Goal: Task Accomplishment & Management: Complete application form

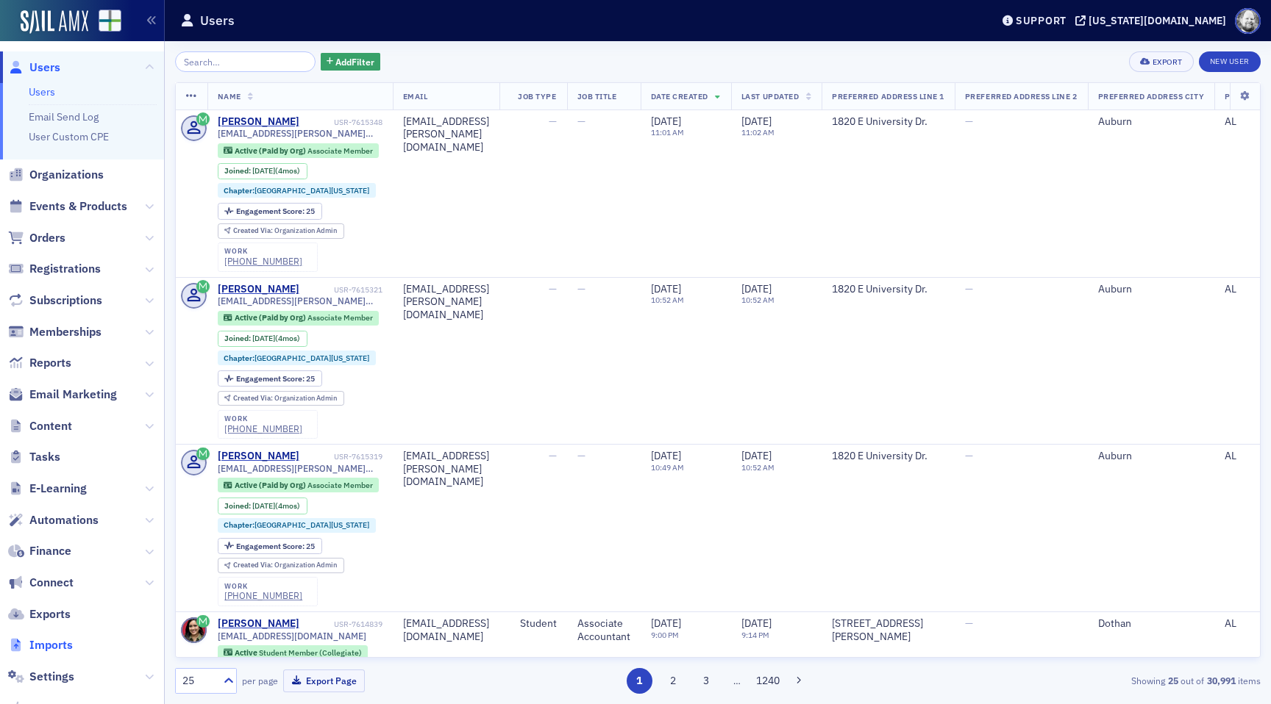
click at [54, 641] on span "Imports" at bounding box center [50, 646] width 43 height 16
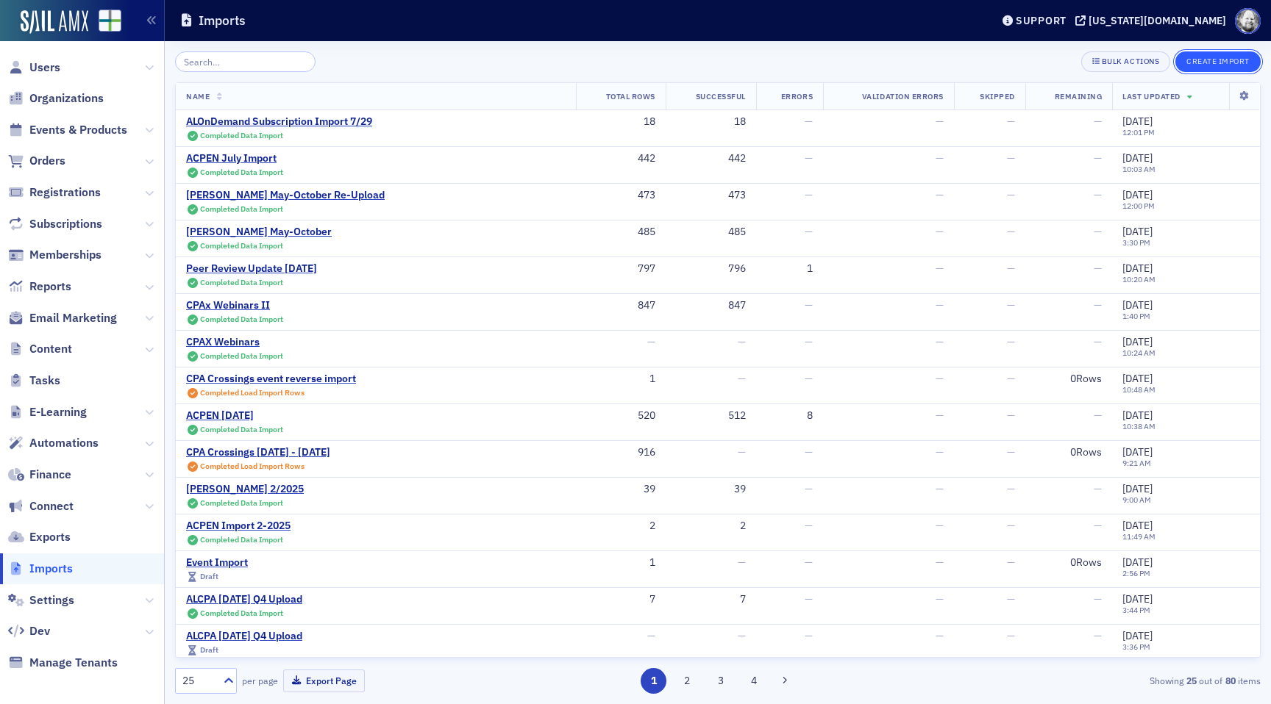
click at [1235, 56] on button "Create Import" at bounding box center [1217, 61] width 85 height 21
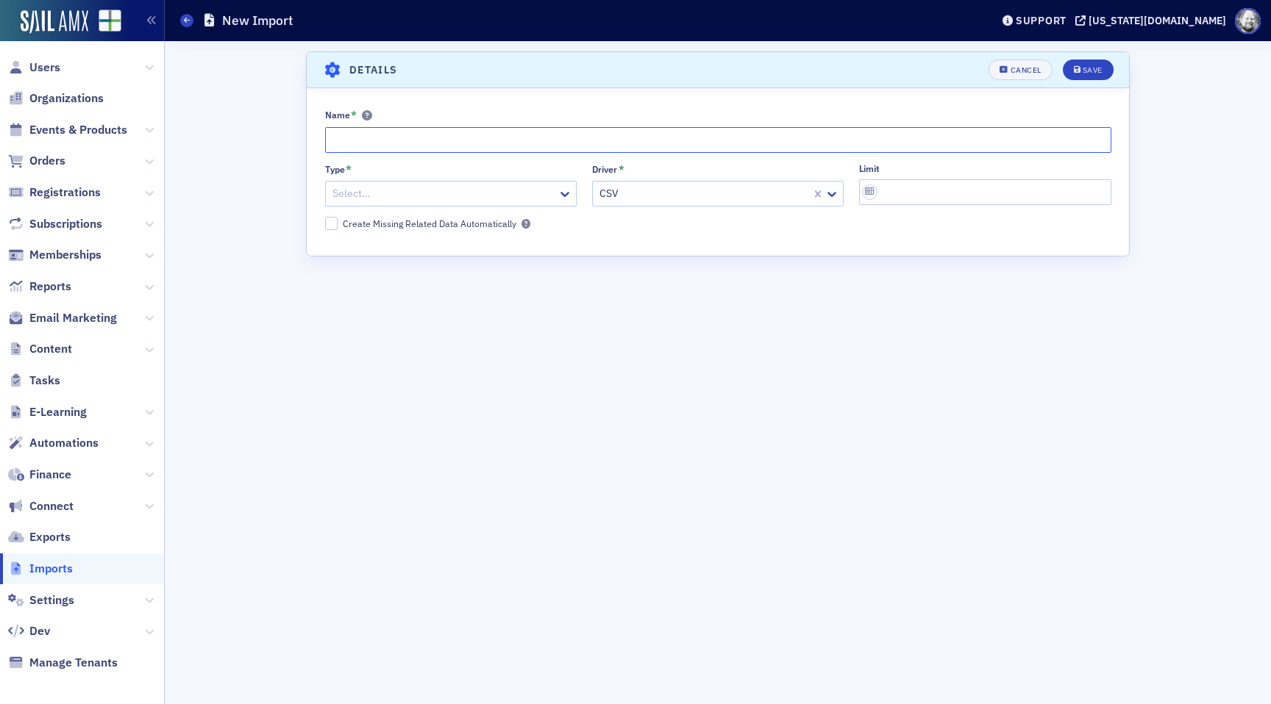
click at [463, 144] on input "Name *" at bounding box center [718, 140] width 786 height 26
type input "ACPEN September Import"
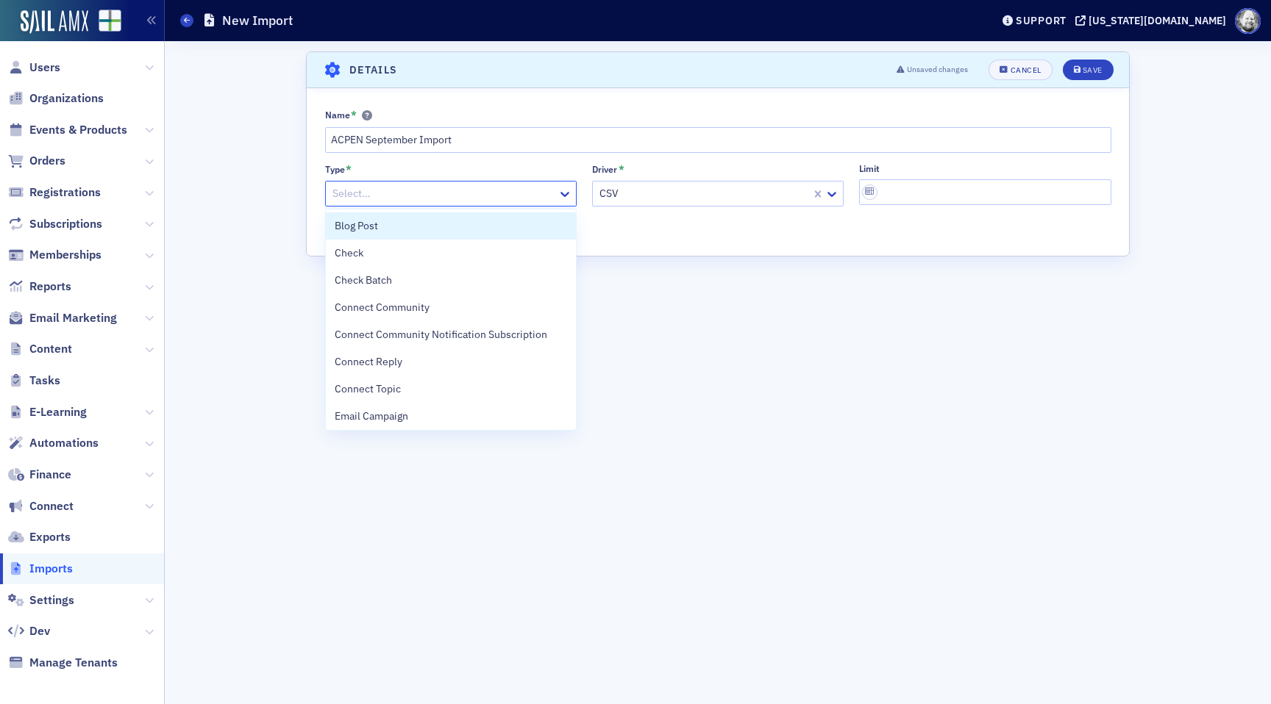
click at [443, 192] on div at bounding box center [443, 194] width 225 height 18
type input "eve"
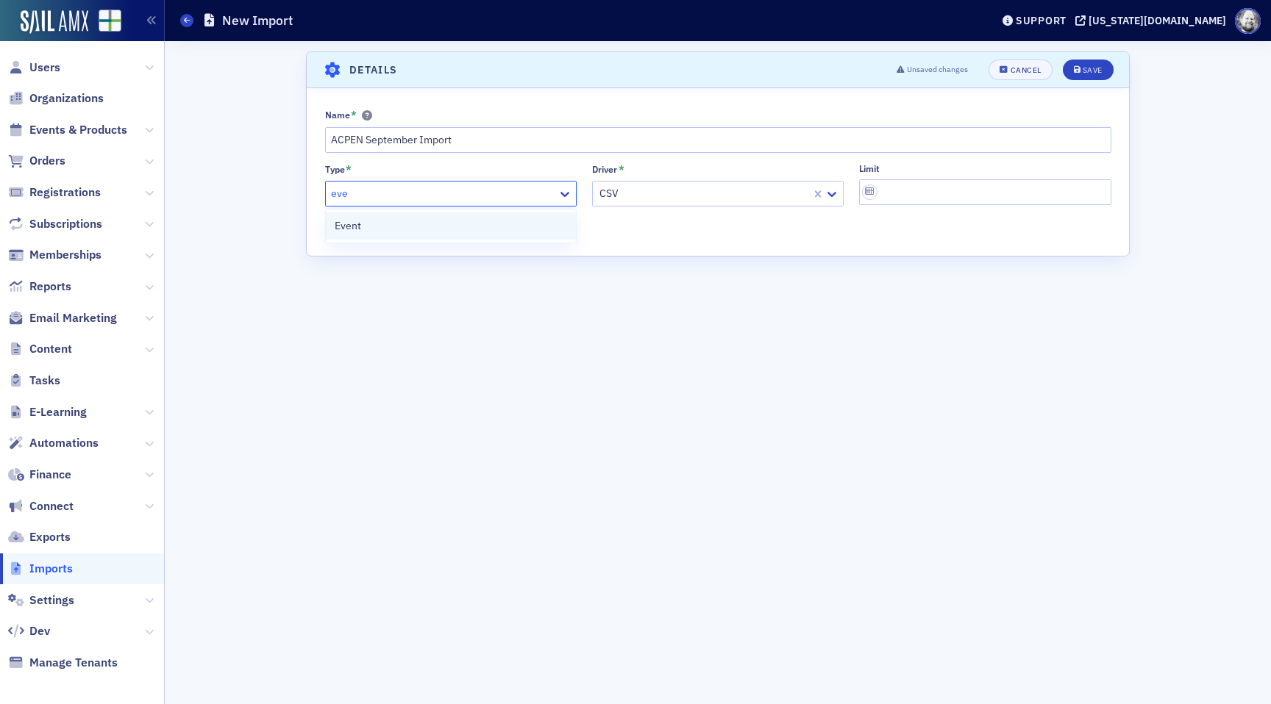
click at [413, 224] on div "Event" at bounding box center [451, 225] width 232 height 15
click at [1084, 71] on div "Save" at bounding box center [1092, 70] width 20 height 8
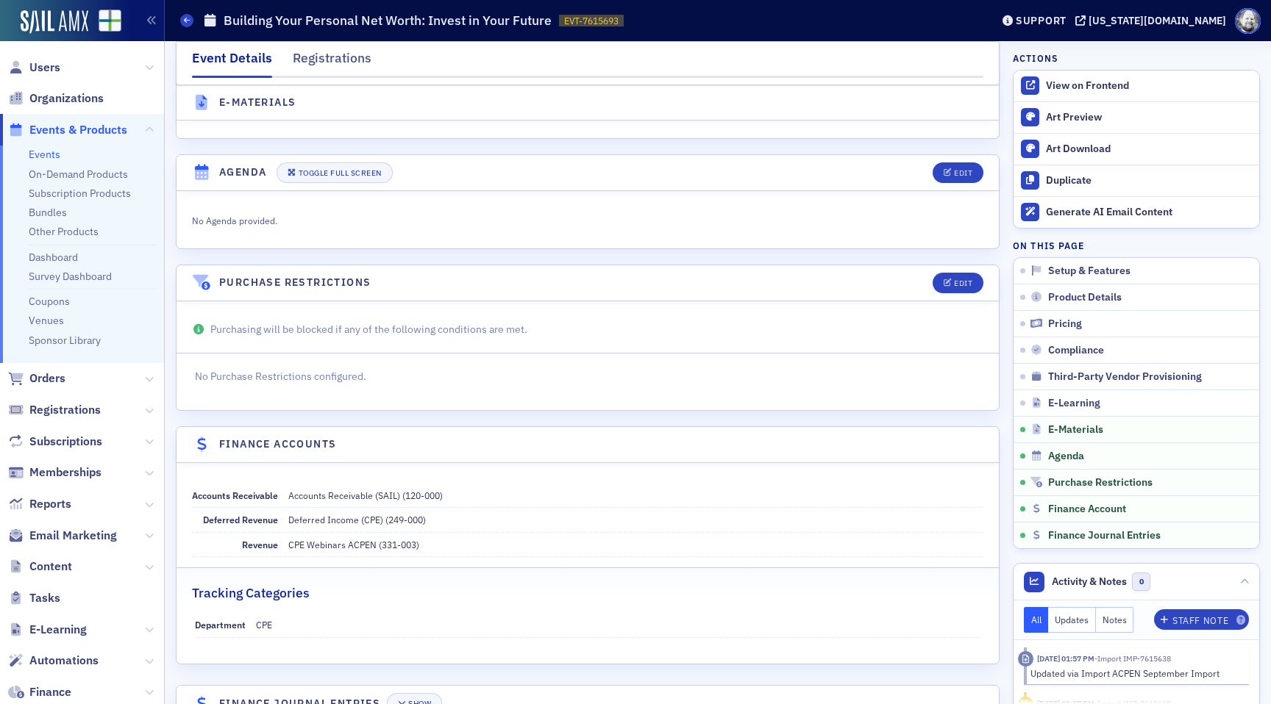
scroll to position [2365, 0]
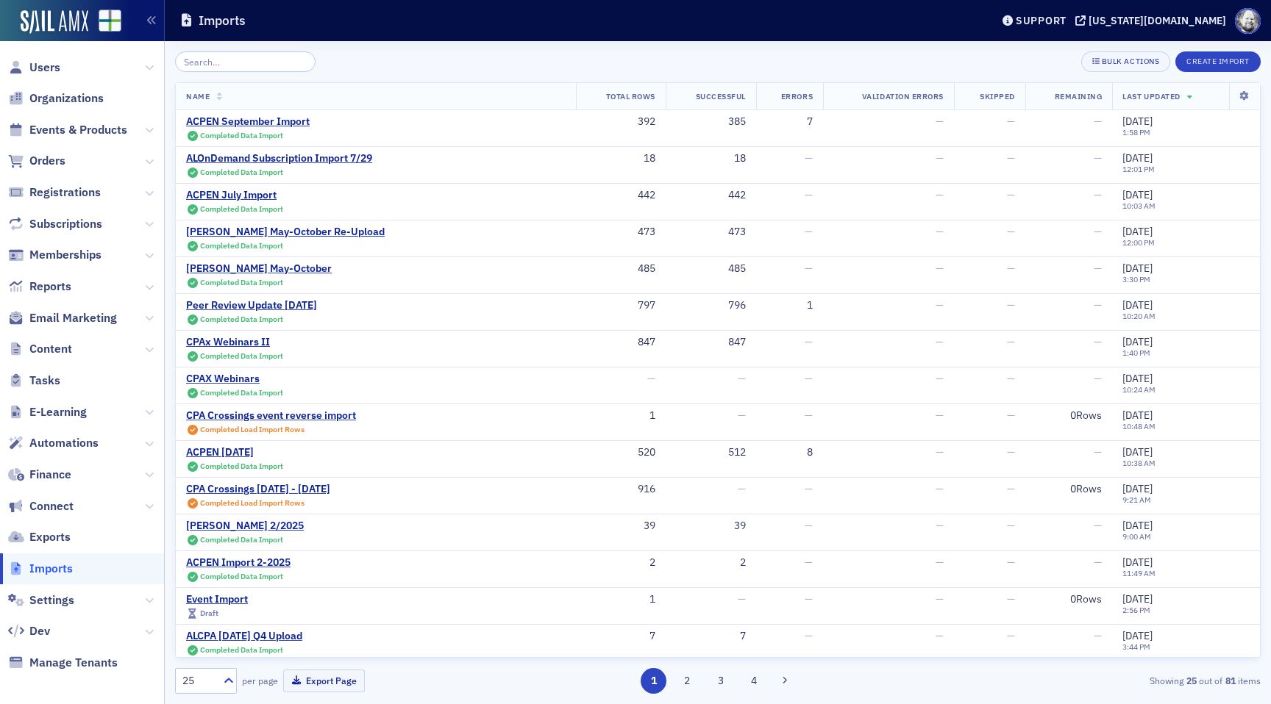
click at [57, 589] on span "Settings" at bounding box center [82, 601] width 164 height 32
click at [56, 601] on span "Settings" at bounding box center [51, 601] width 45 height 16
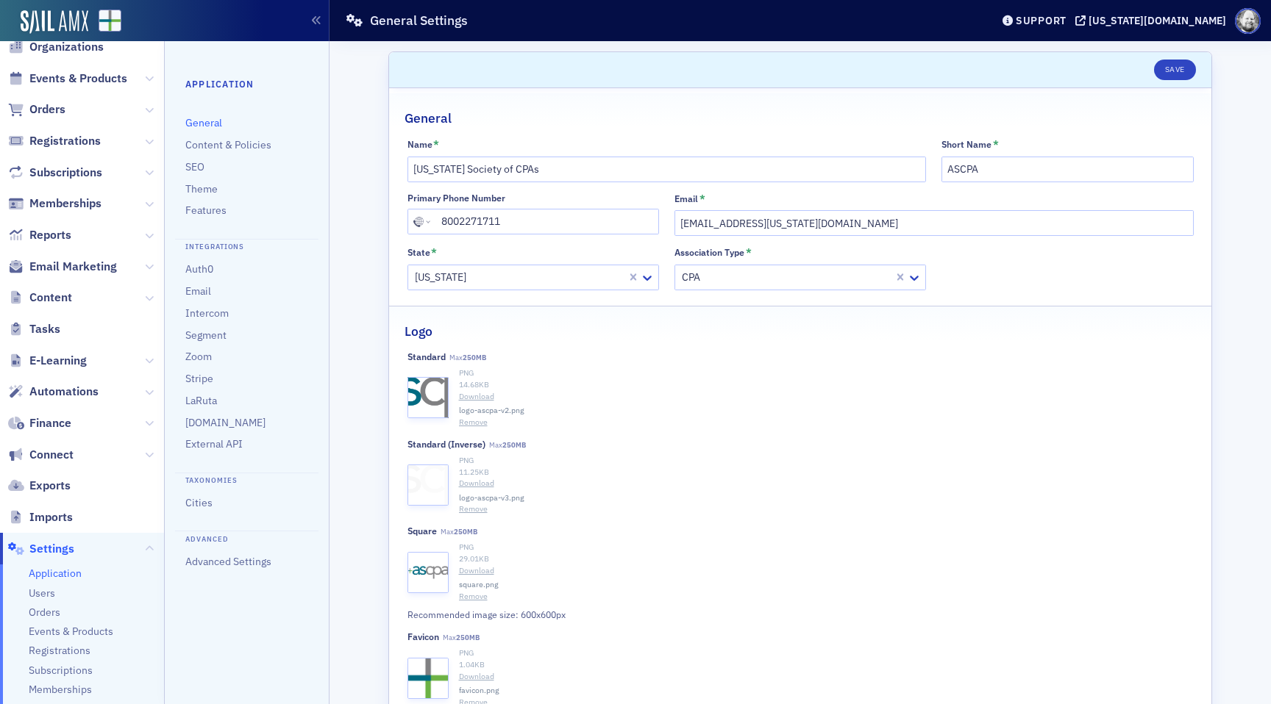
scroll to position [93, 0]
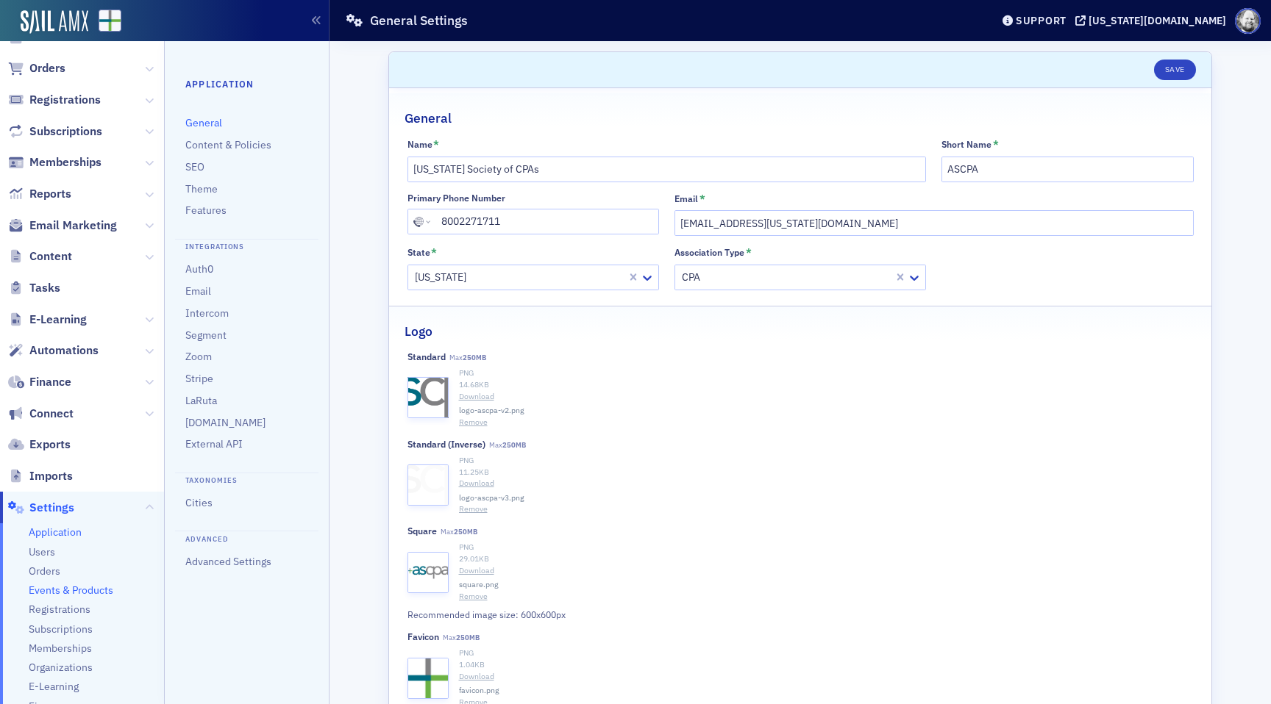
click at [84, 585] on span "Events & Products" at bounding box center [71, 591] width 85 height 14
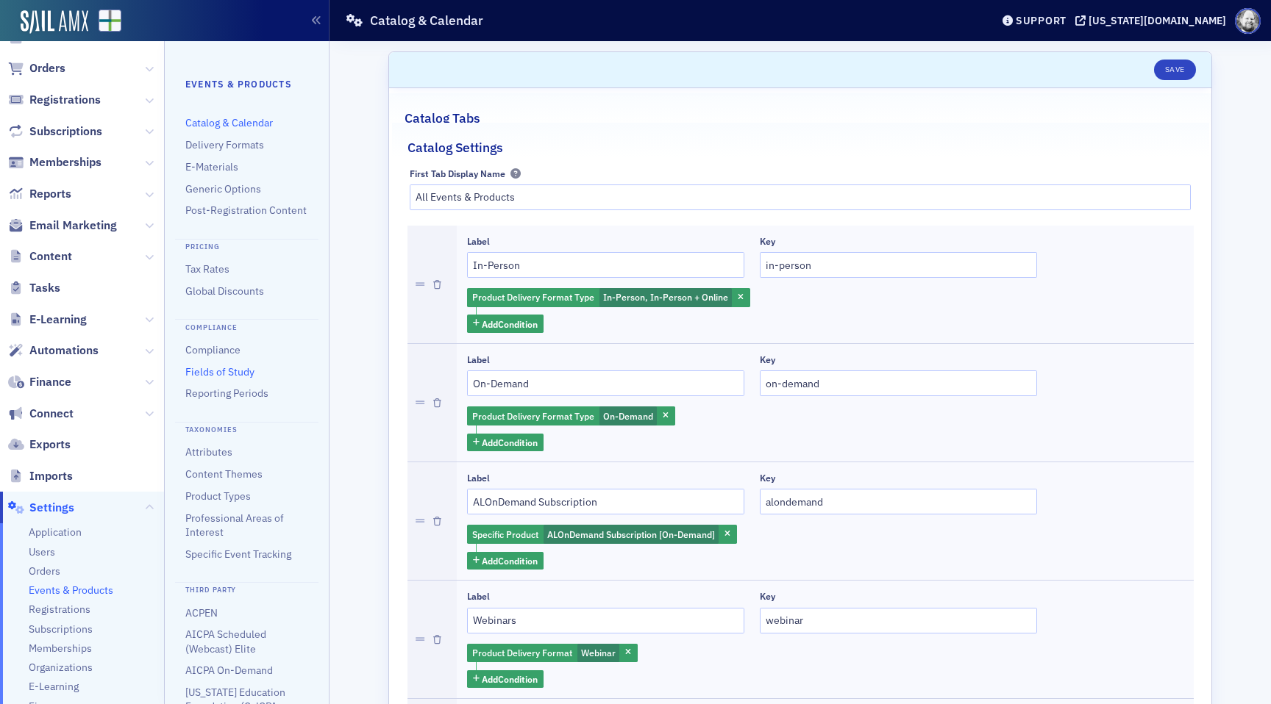
click at [236, 367] on link "Fields of Study" at bounding box center [219, 371] width 69 height 13
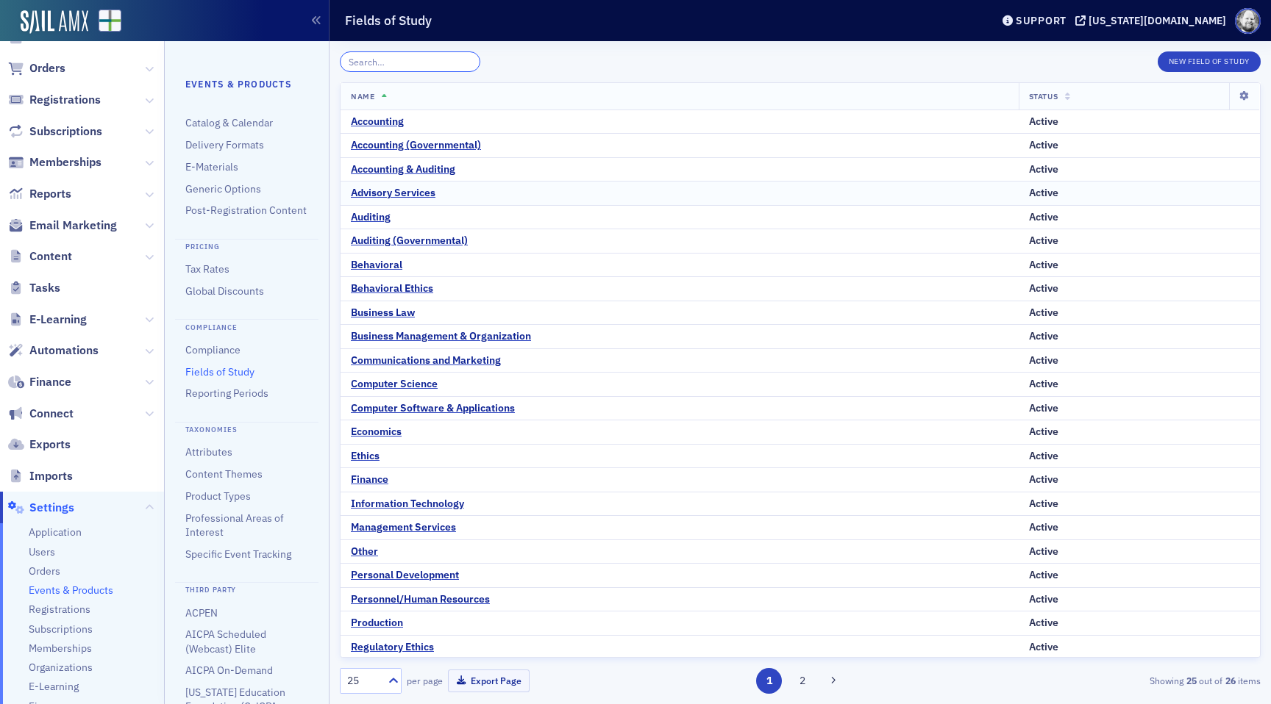
scroll to position [49, 0]
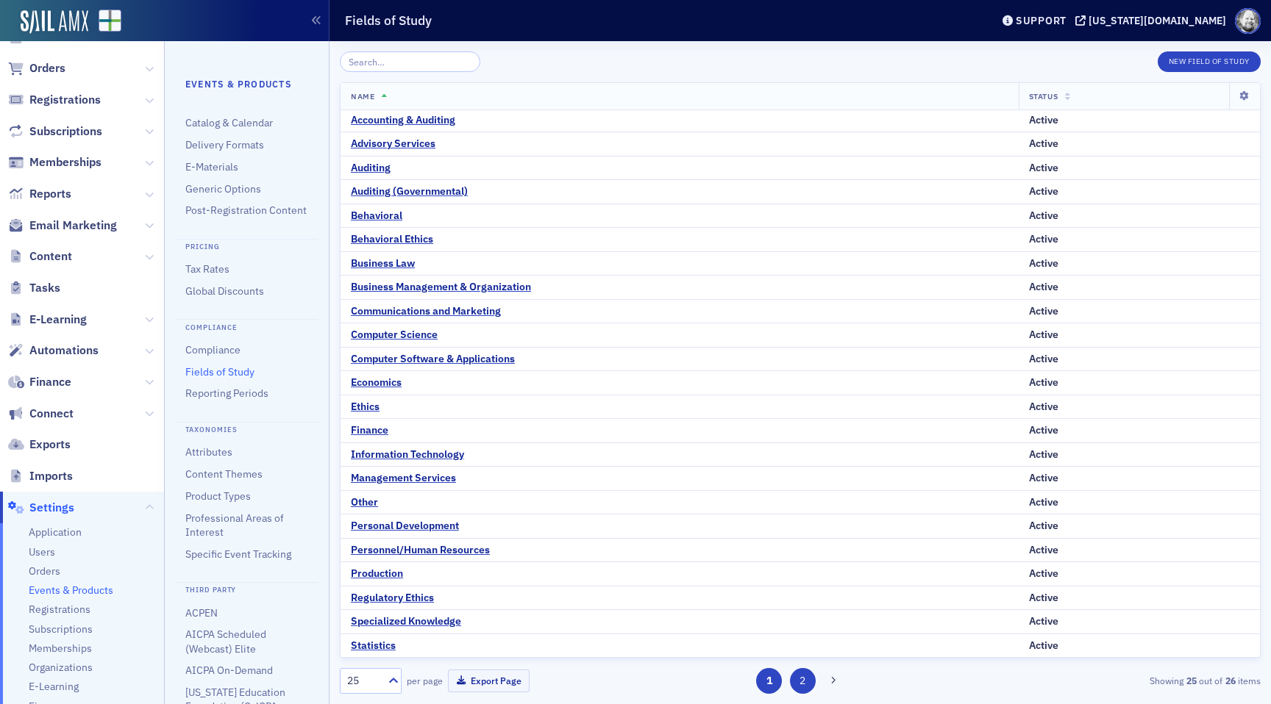
click at [805, 671] on button "2" at bounding box center [803, 681] width 26 height 26
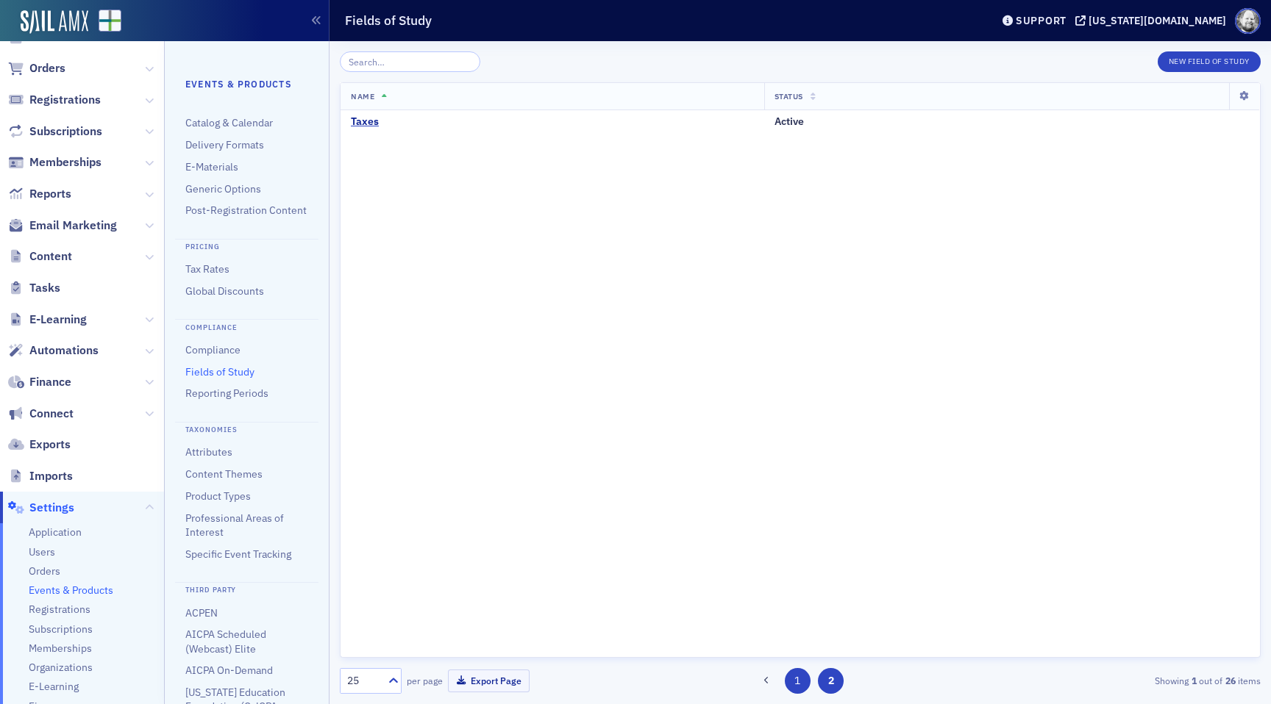
click at [794, 676] on button "1" at bounding box center [798, 681] width 26 height 26
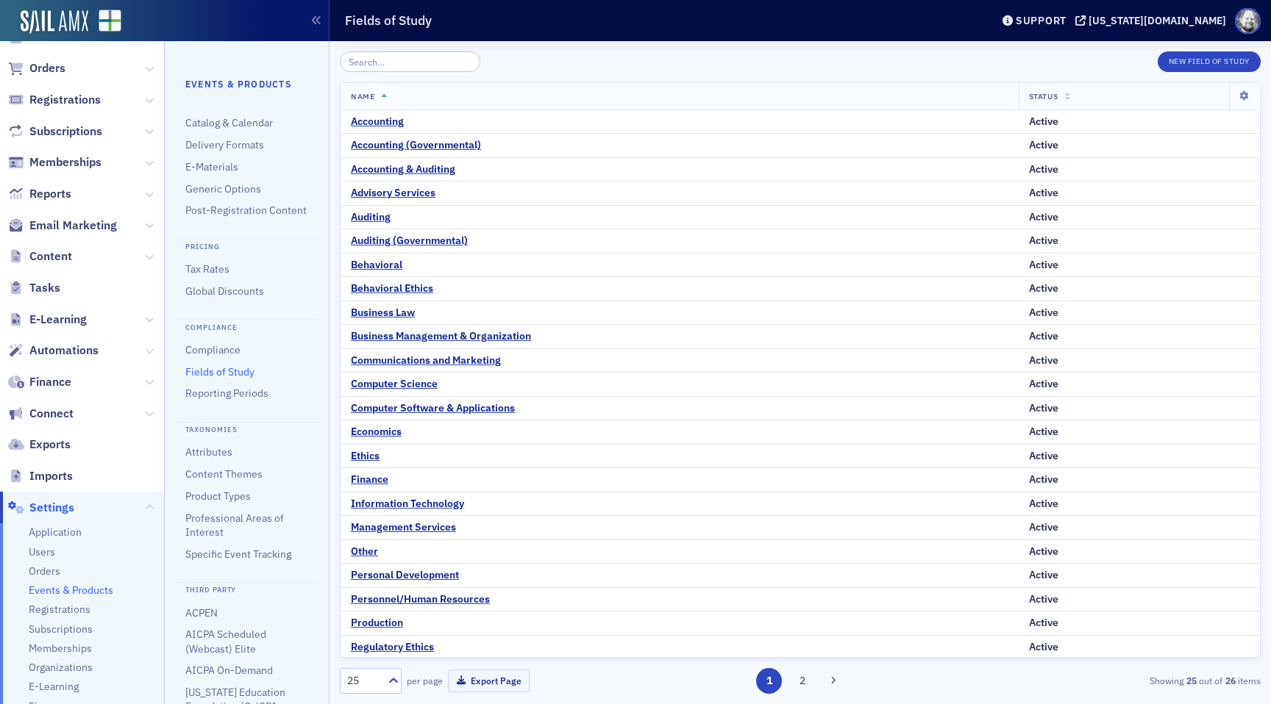
click at [807, 666] on div "25 per page Export Page 1 2 Showing 25 out of 26 items" at bounding box center [800, 676] width 921 height 36
click at [807, 678] on button "2" at bounding box center [803, 681] width 26 height 26
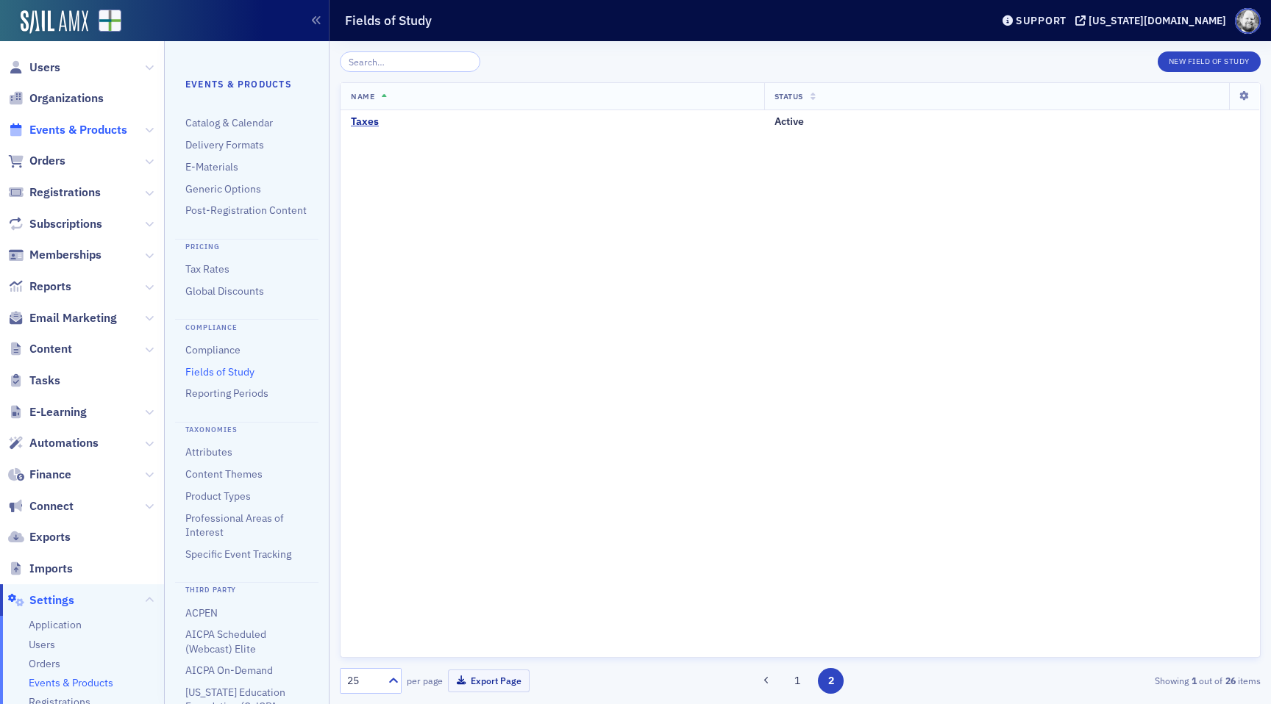
click at [74, 137] on span "Events & Products" at bounding box center [78, 130] width 98 height 16
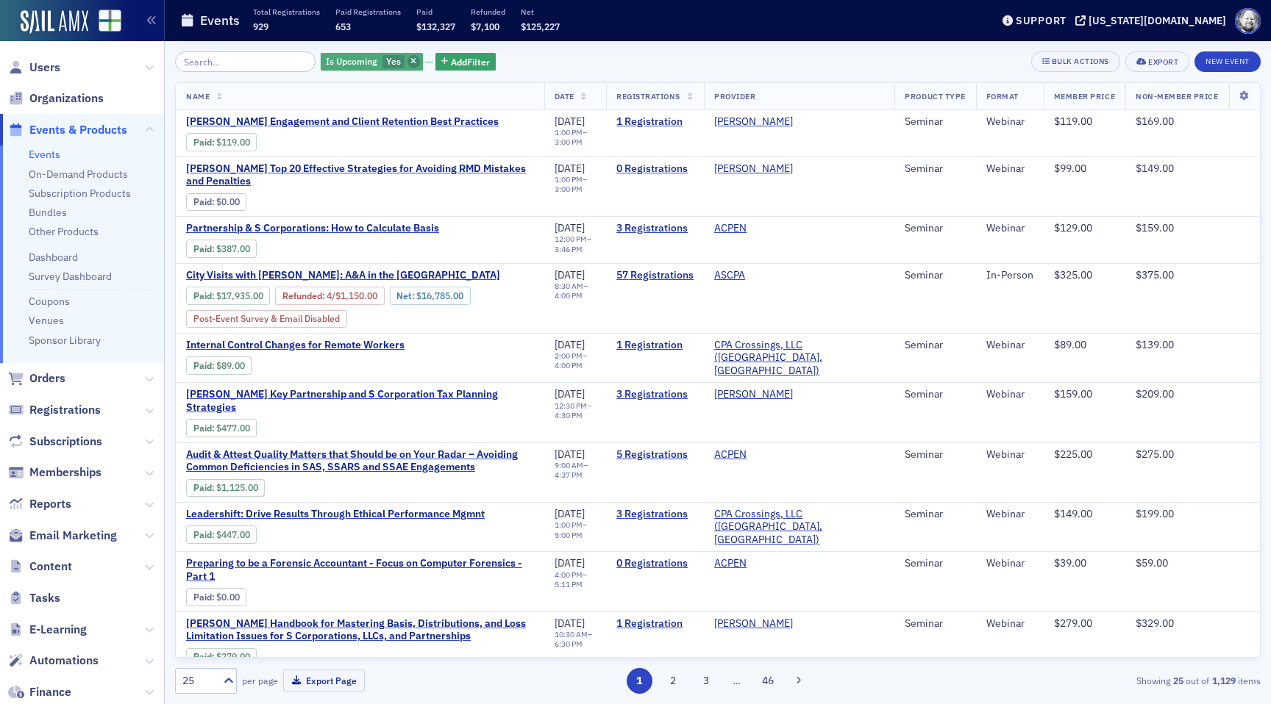
click at [410, 61] on icon "button" at bounding box center [413, 62] width 6 height 8
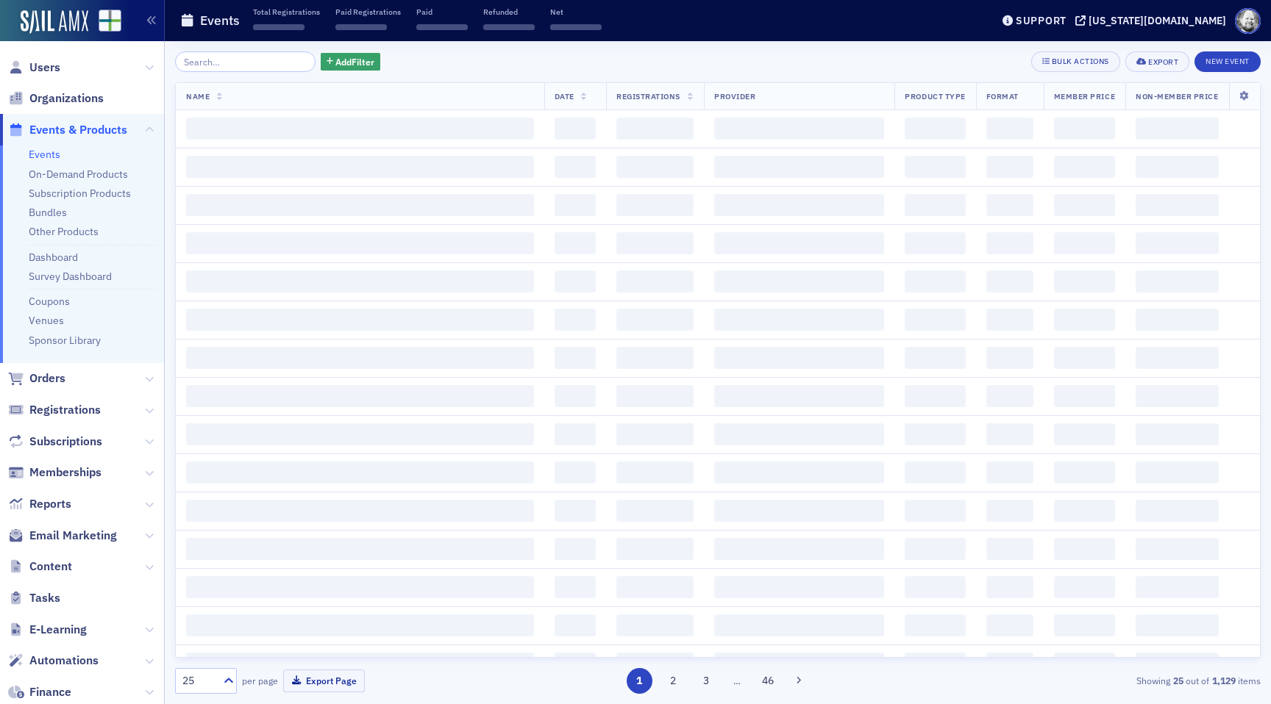
click at [363, 60] on div "Add Filter" at bounding box center [351, 62] width 60 height 18
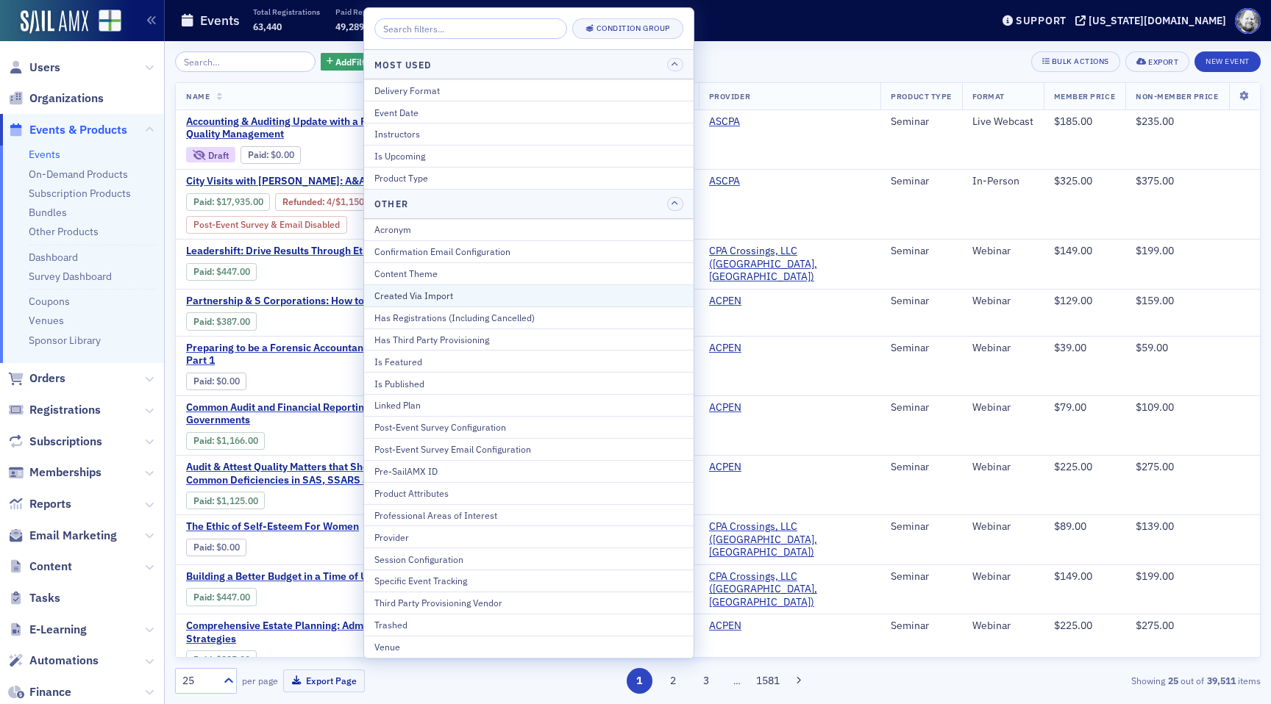
click at [428, 293] on div "Created Via Import" at bounding box center [528, 295] width 309 height 13
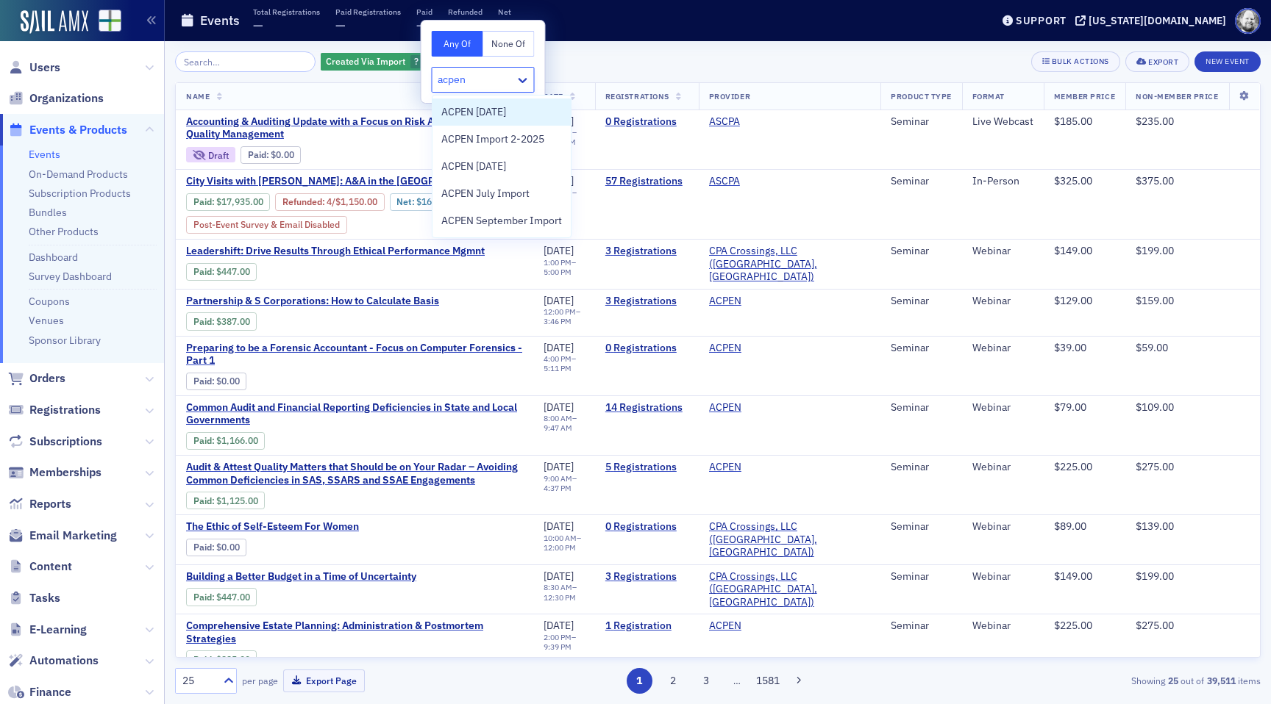
type input "acpen s"
click at [494, 107] on span "ACPEN September Import" at bounding box center [501, 111] width 121 height 15
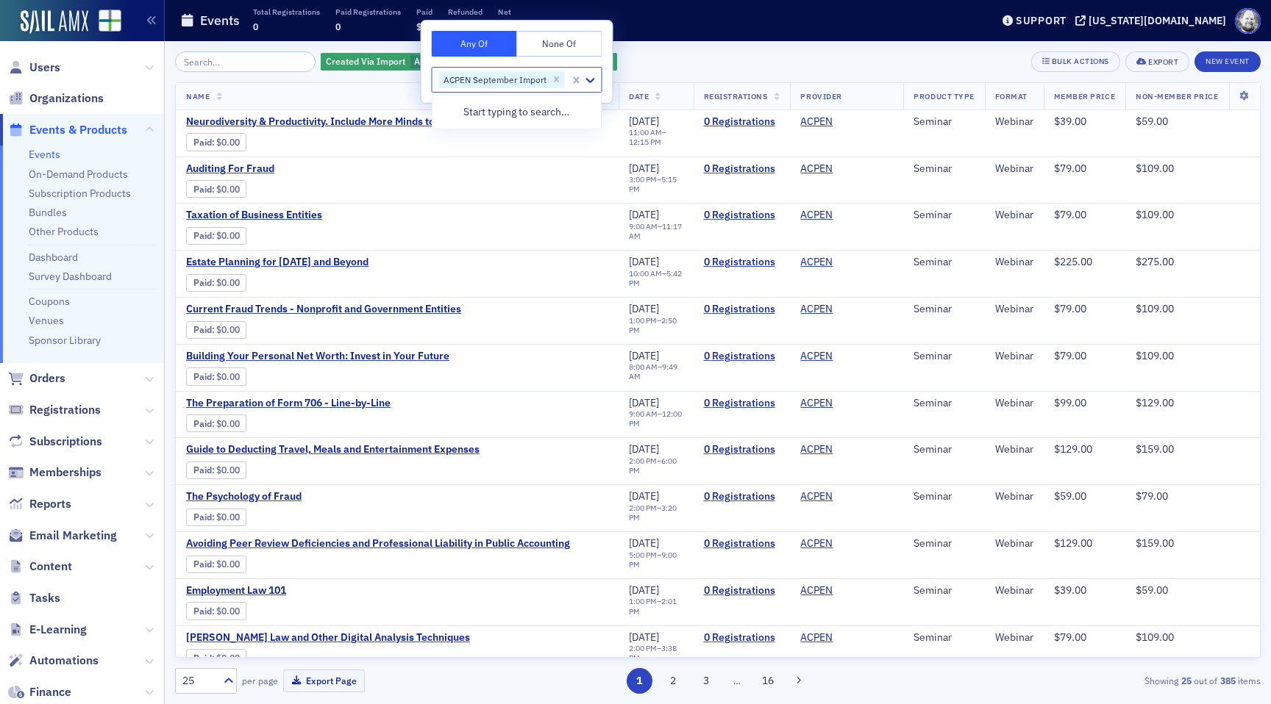
click at [663, 51] on div "Created Via Import ACPEN September Import Add Filter Bulk Actions Export New Ev…" at bounding box center [717, 61] width 1085 height 21
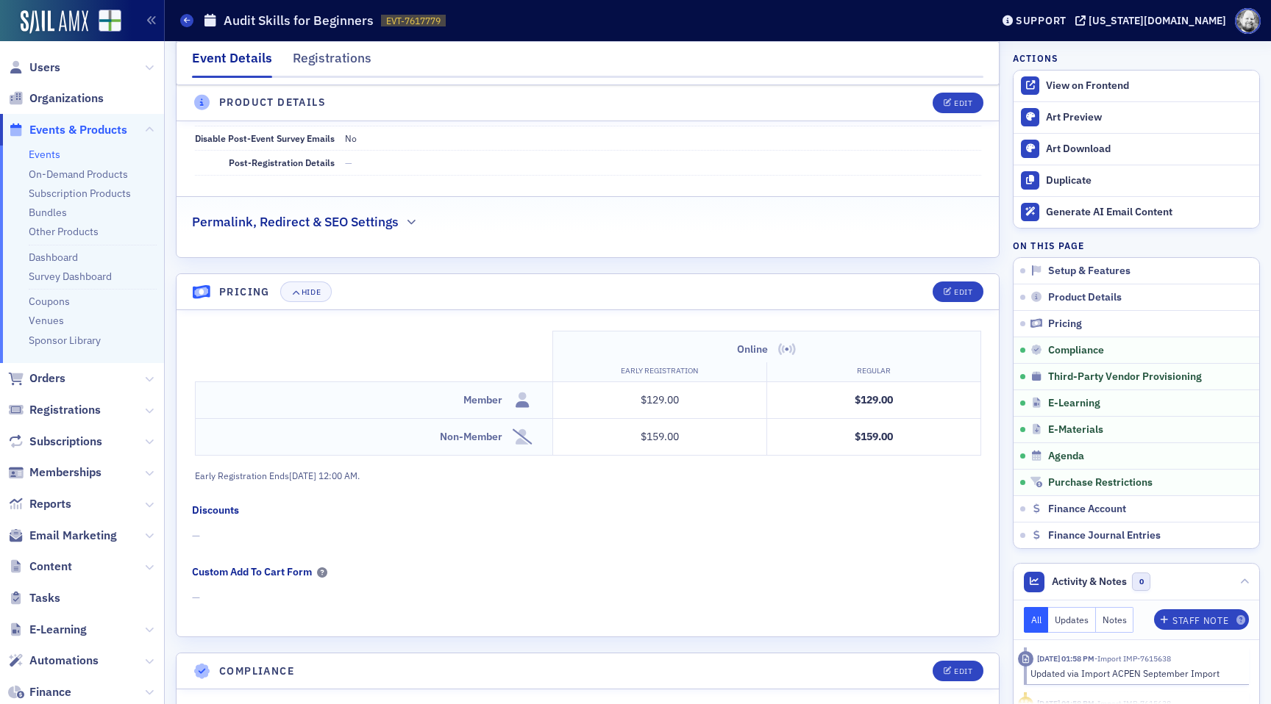
scroll to position [727, 0]
